Goal: Task Accomplishment & Management: Manage account settings

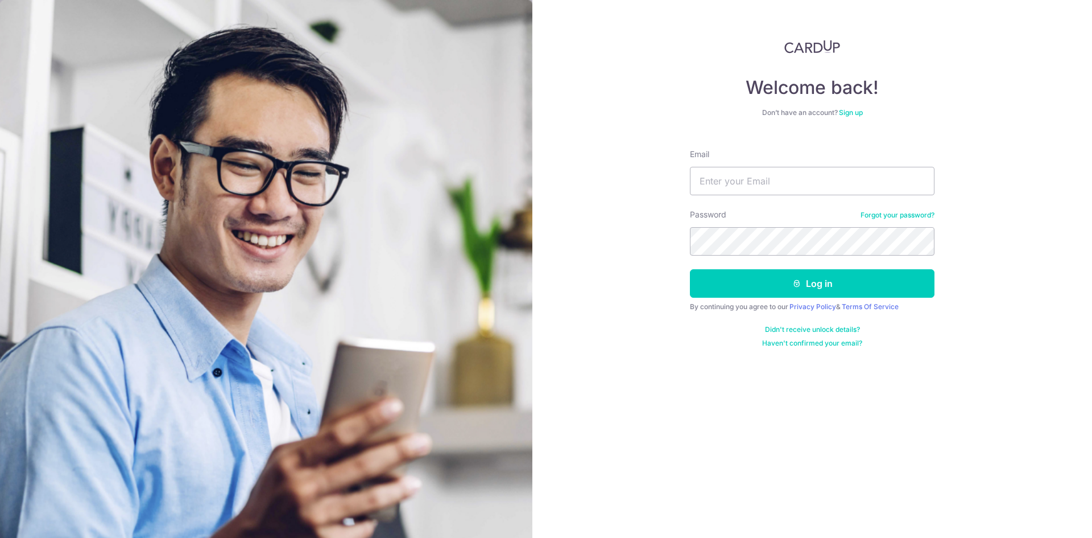
type input "[EMAIL_ADDRESS][DOMAIN_NAME]"
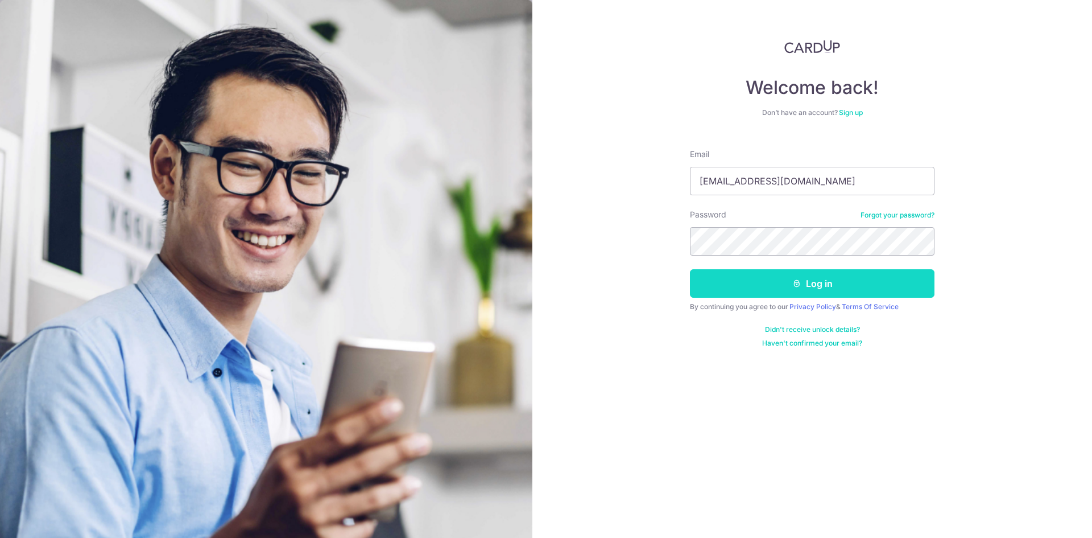
click at [812, 280] on button "Log in" at bounding box center [812, 283] width 245 height 28
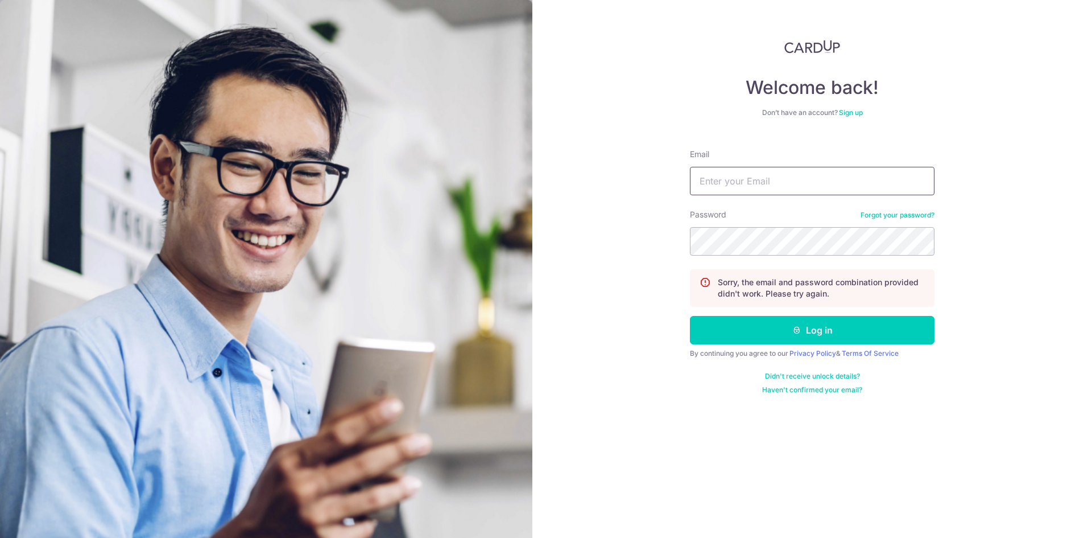
click at [735, 180] on input "Email" at bounding box center [812, 181] width 245 height 28
type input "[EMAIL_ADDRESS][DOMAIN_NAME]"
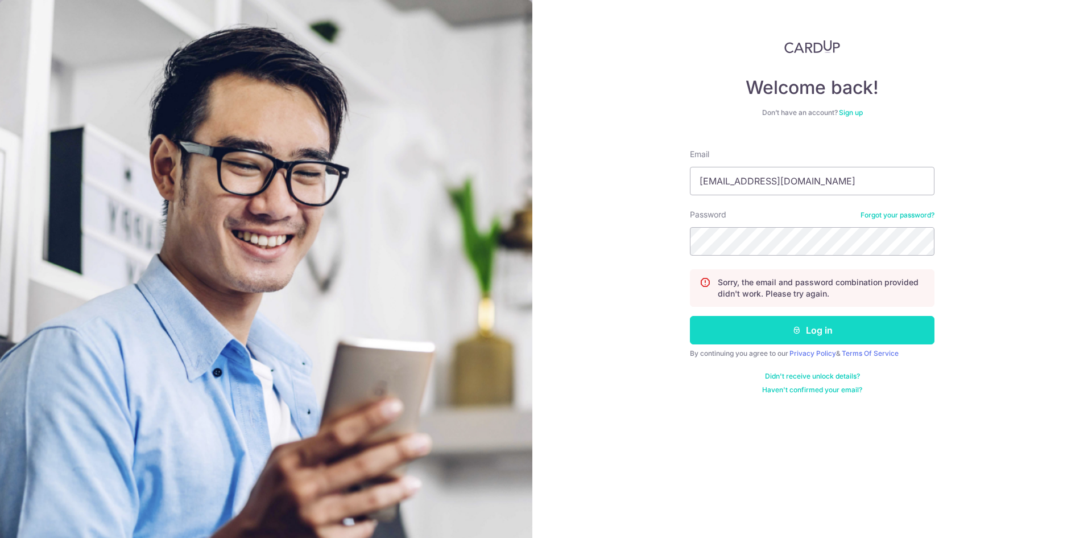
click at [811, 328] on button "Log in" at bounding box center [812, 330] width 245 height 28
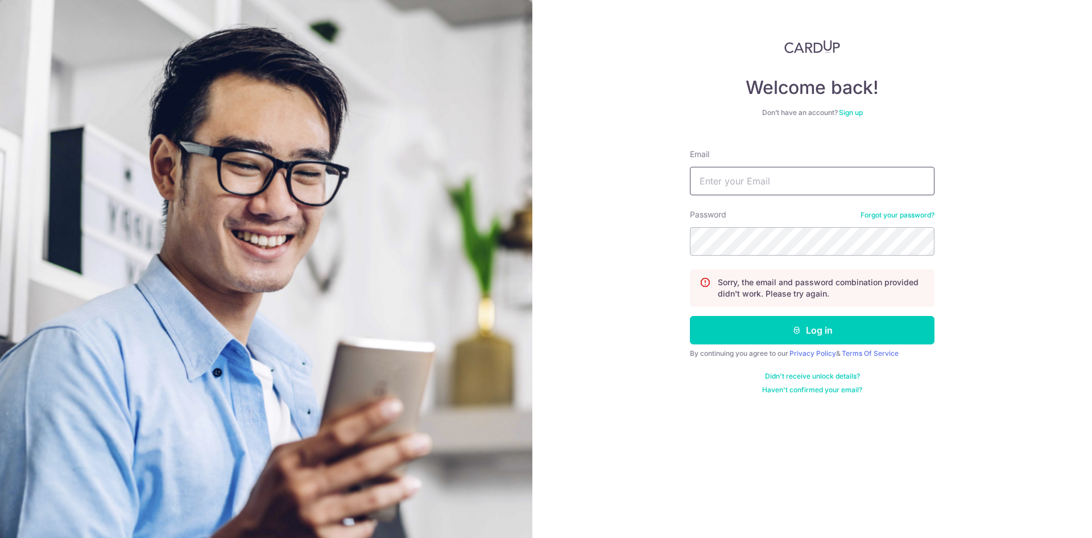
click at [744, 182] on input "Email" at bounding box center [812, 181] width 245 height 28
type input "[EMAIL_ADDRESS][DOMAIN_NAME]"
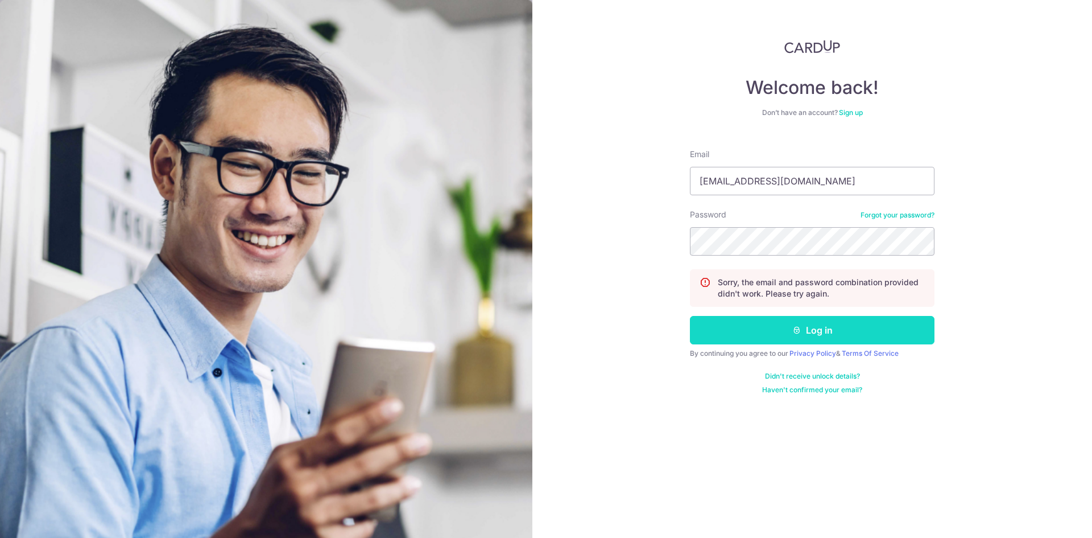
click at [809, 328] on button "Log in" at bounding box center [812, 330] width 245 height 28
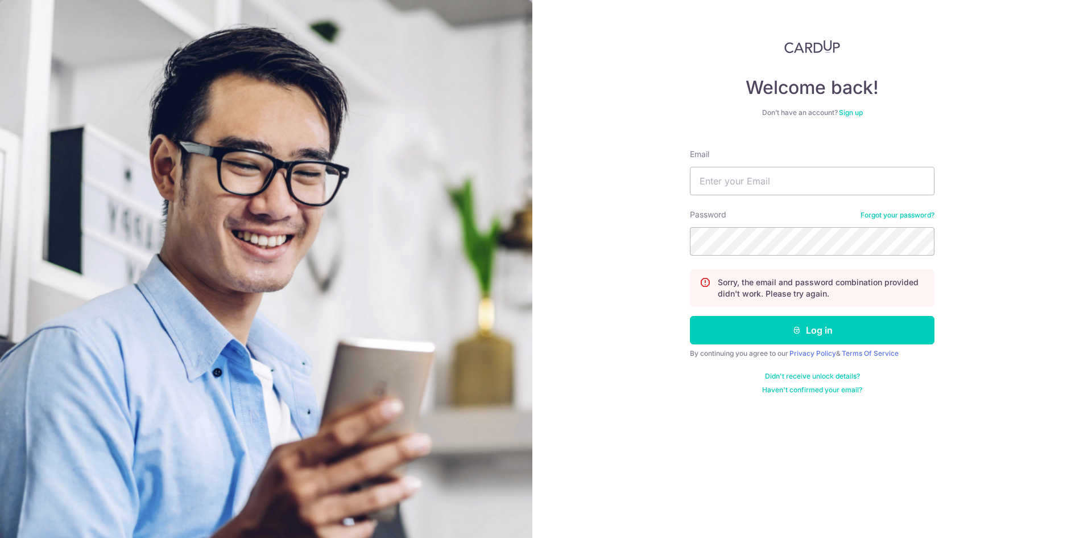
click at [910, 215] on link "Forgot your password?" at bounding box center [898, 215] width 74 height 9
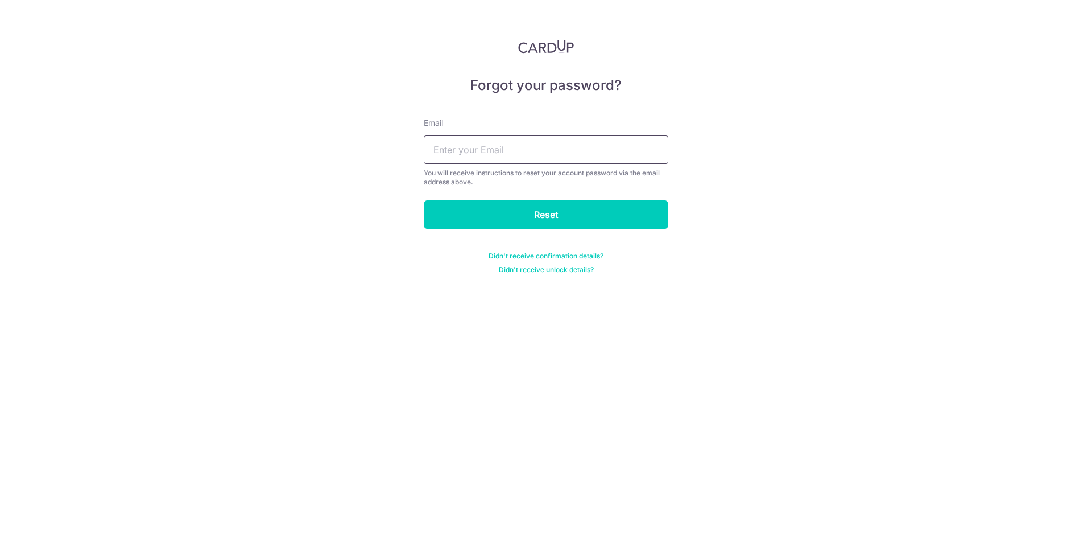
click at [523, 148] on input "text" at bounding box center [546, 149] width 245 height 28
type input "[EMAIL_ADDRESS][DOMAIN_NAME]"
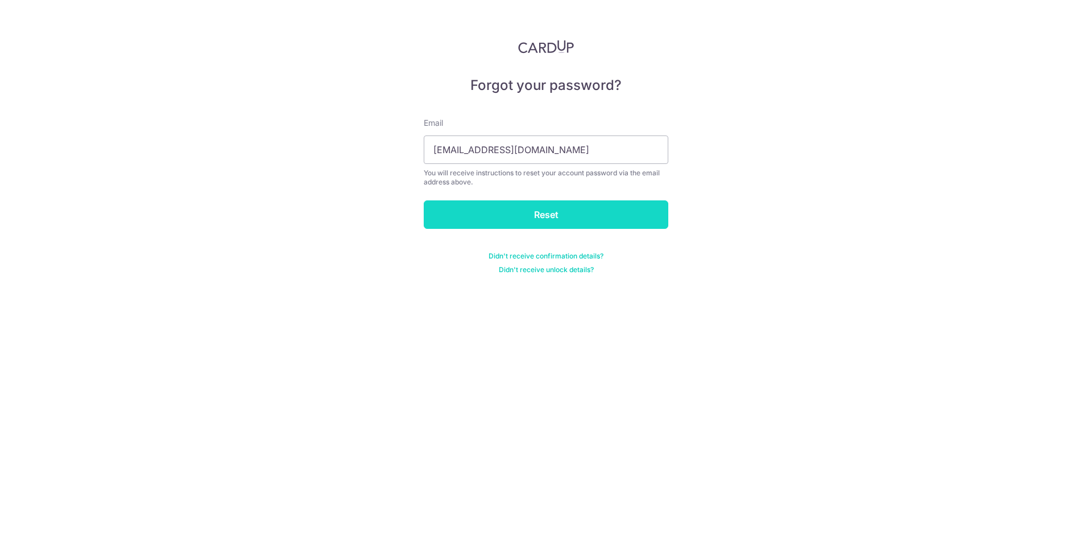
click at [547, 218] on input "Reset" at bounding box center [546, 214] width 245 height 28
